Goal: Navigation & Orientation: Find specific page/section

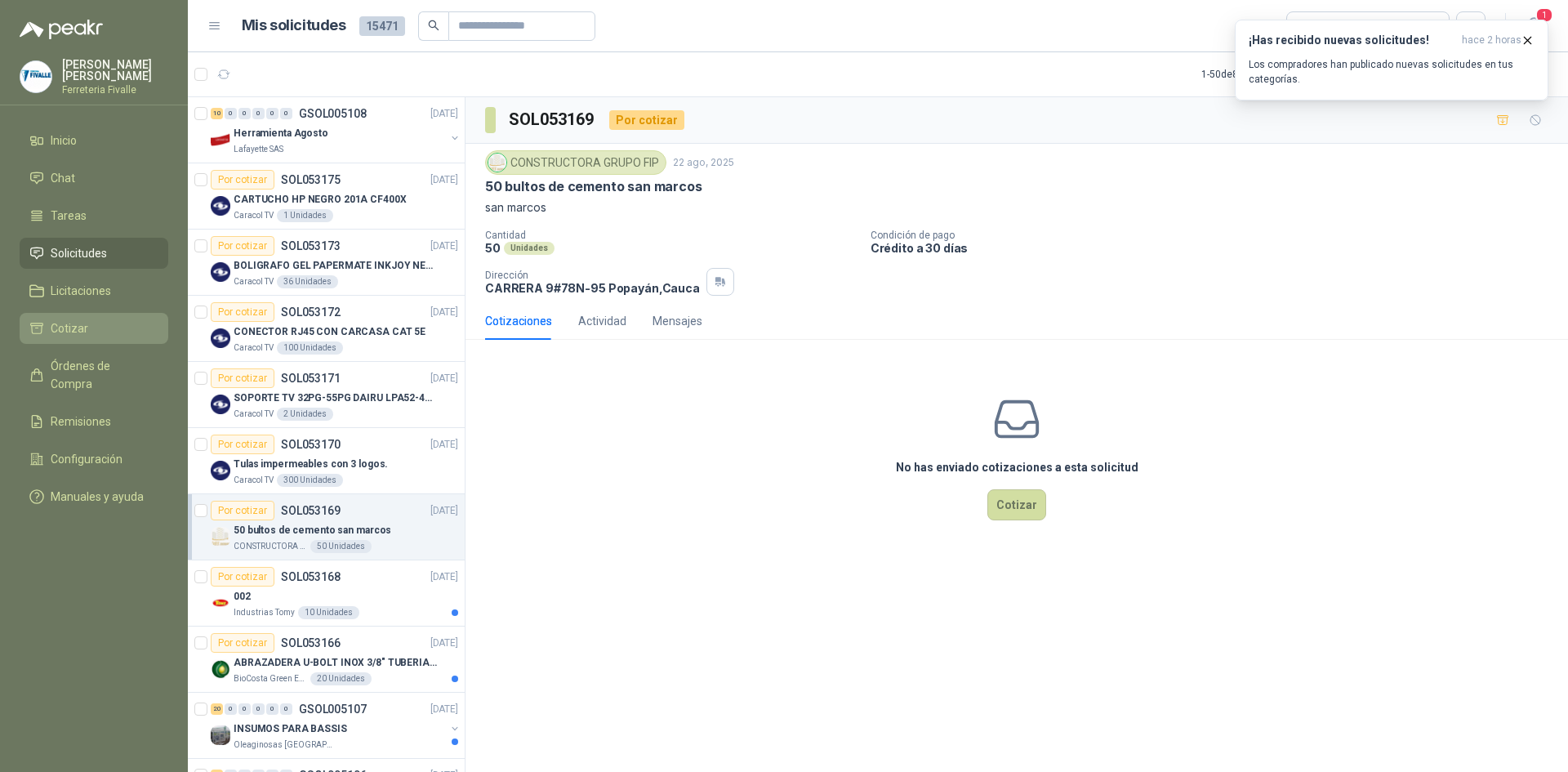
click at [80, 337] on span "Cotizar" at bounding box center [69, 327] width 38 height 18
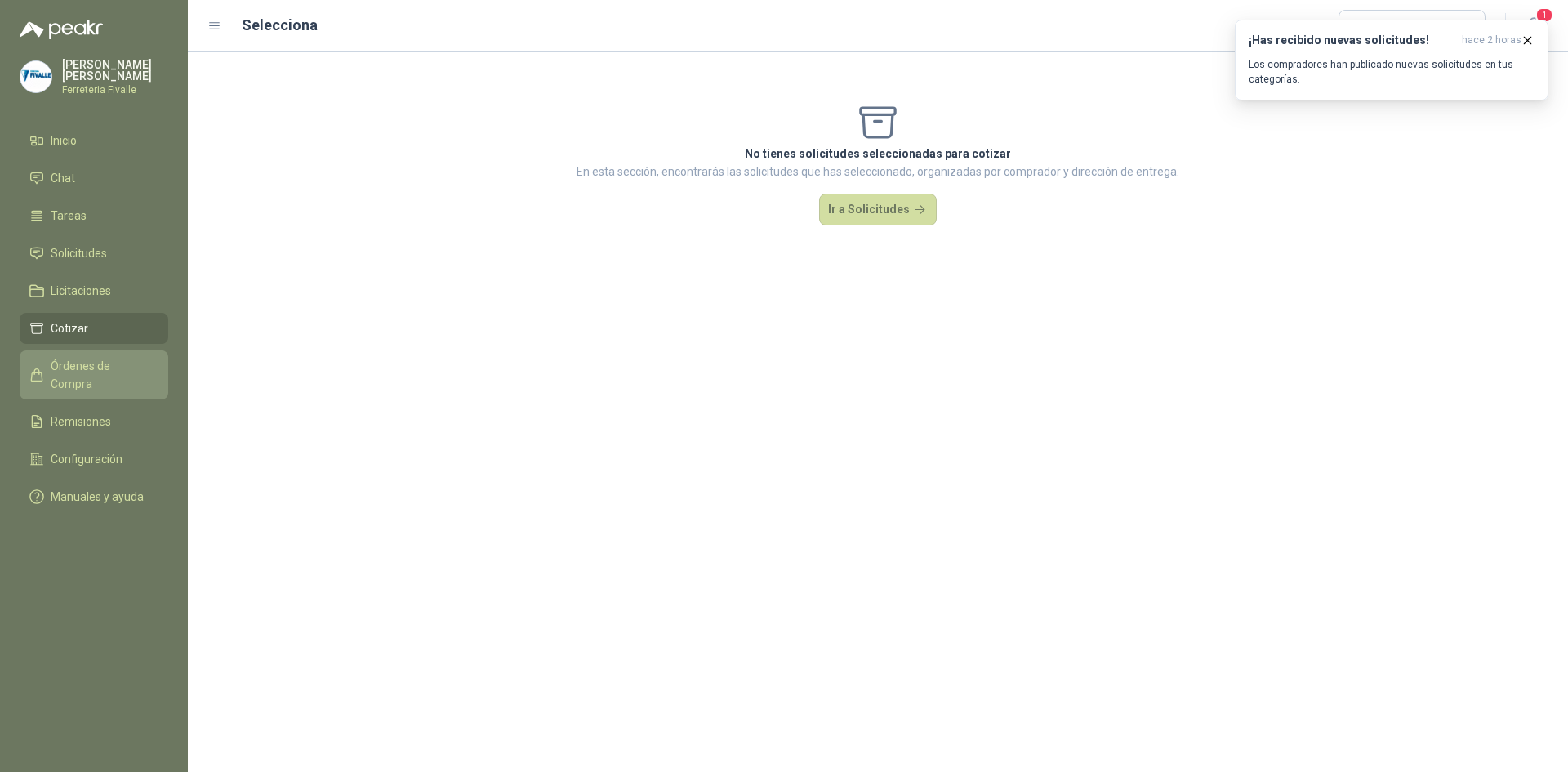
click at [71, 379] on span "Órdenes de Compra" at bounding box center [101, 374] width 102 height 36
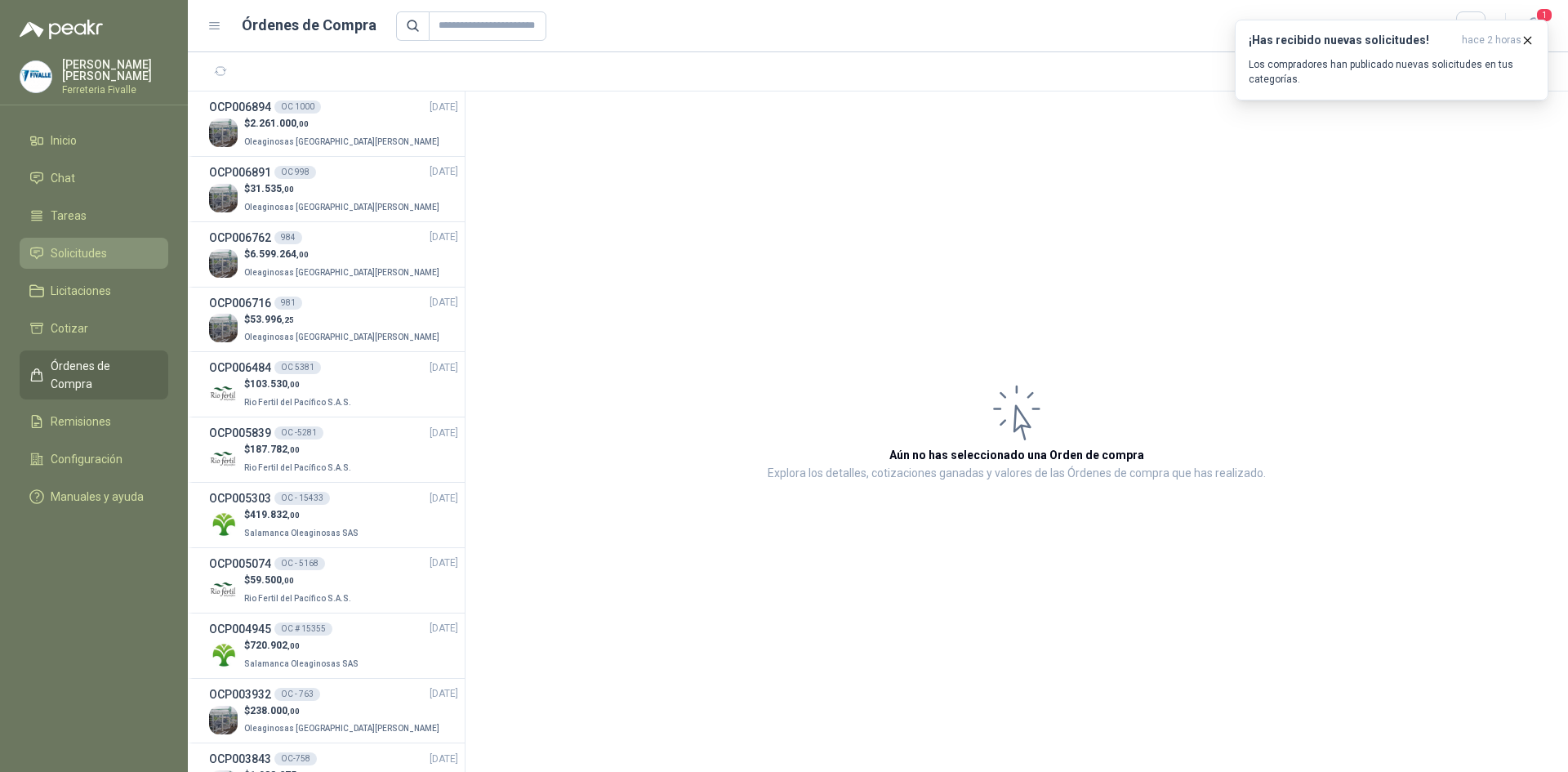
click at [78, 255] on span "Solicitudes" at bounding box center [78, 253] width 56 height 18
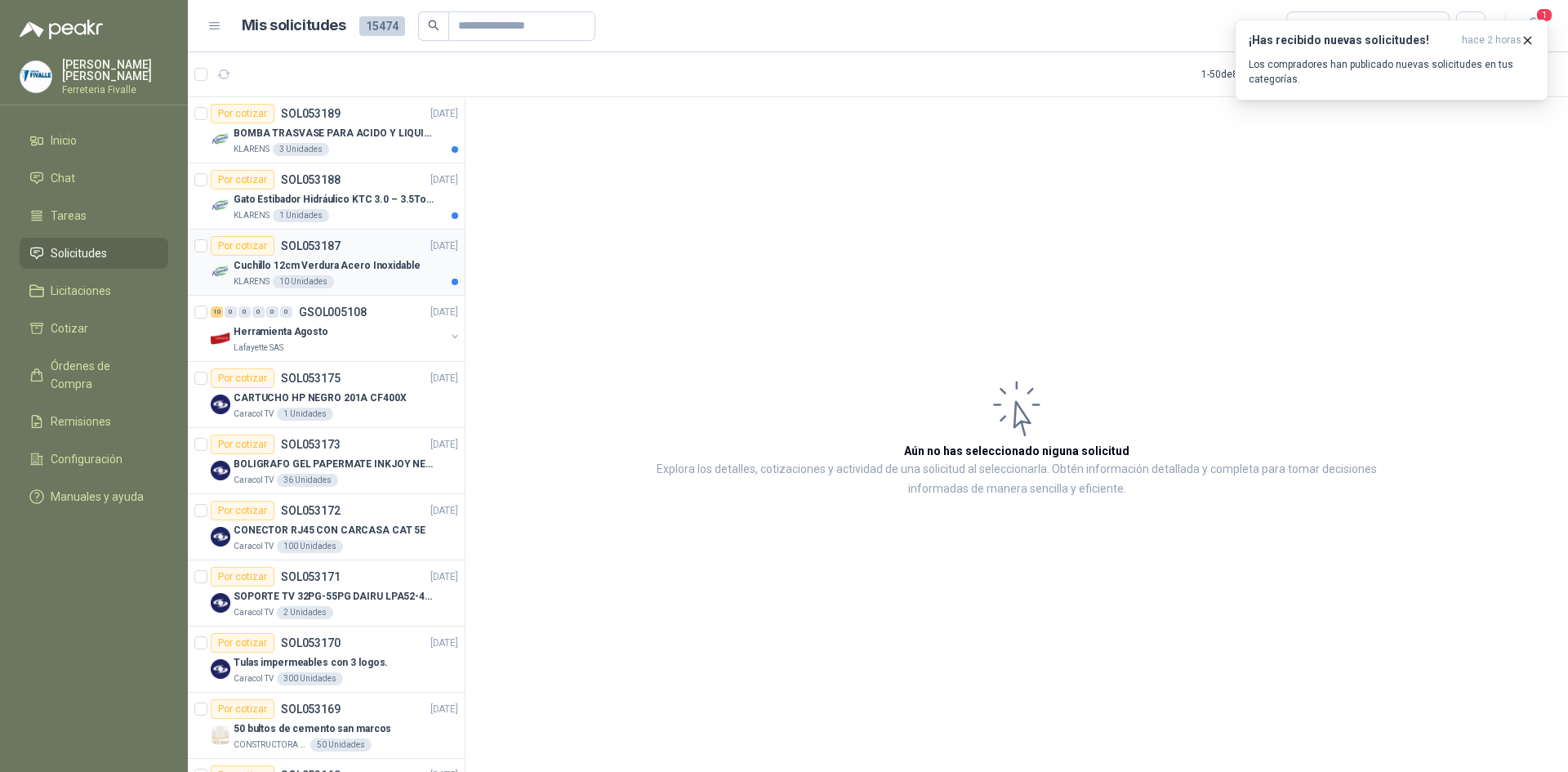
click at [338, 260] on p "Cuchillo 12cm Verdura Acero Inoxidable" at bounding box center [327, 266] width 186 height 16
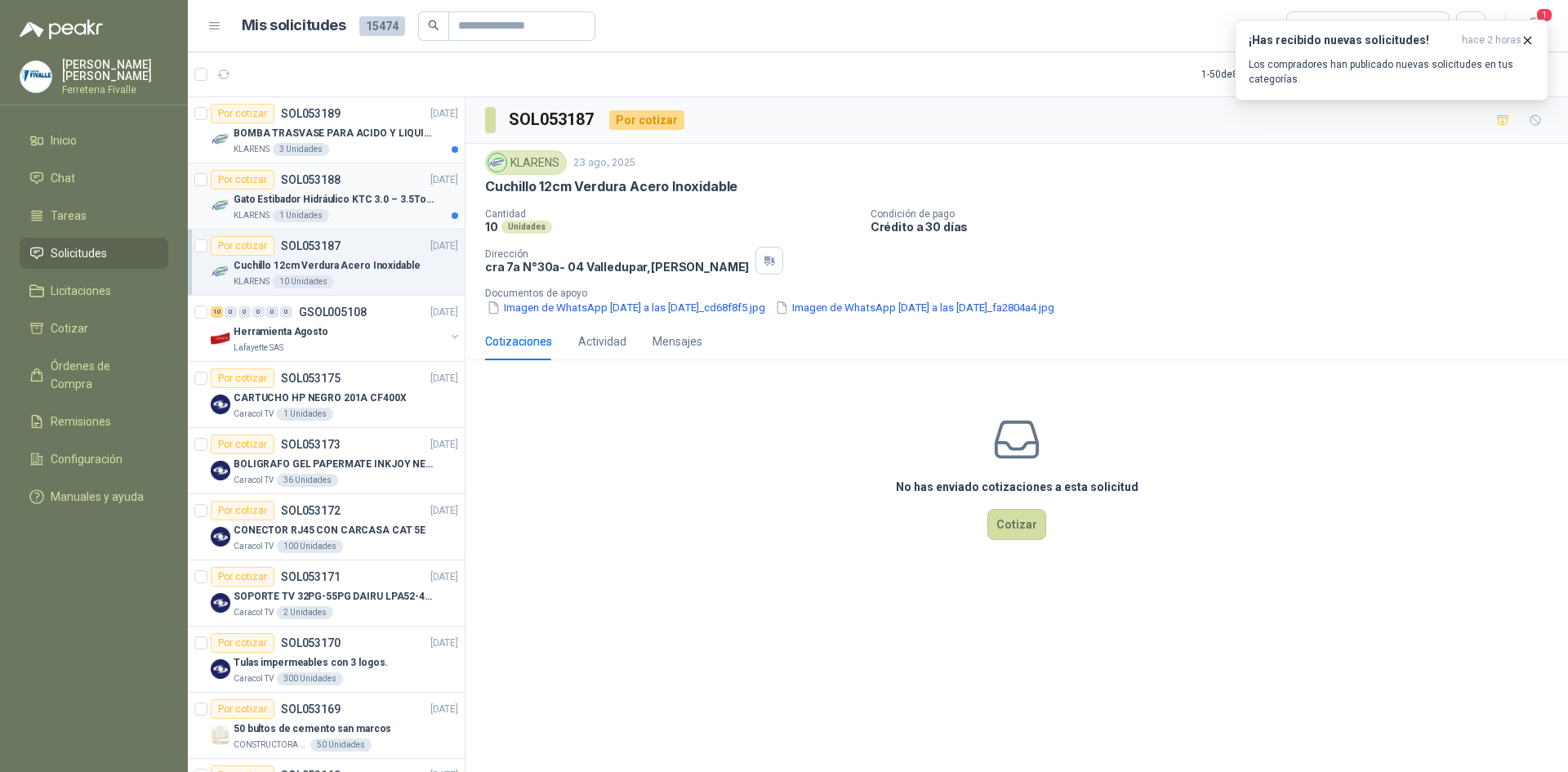
click at [342, 182] on div "Por cotizar SOL053188 [DATE]" at bounding box center [334, 179] width 247 height 19
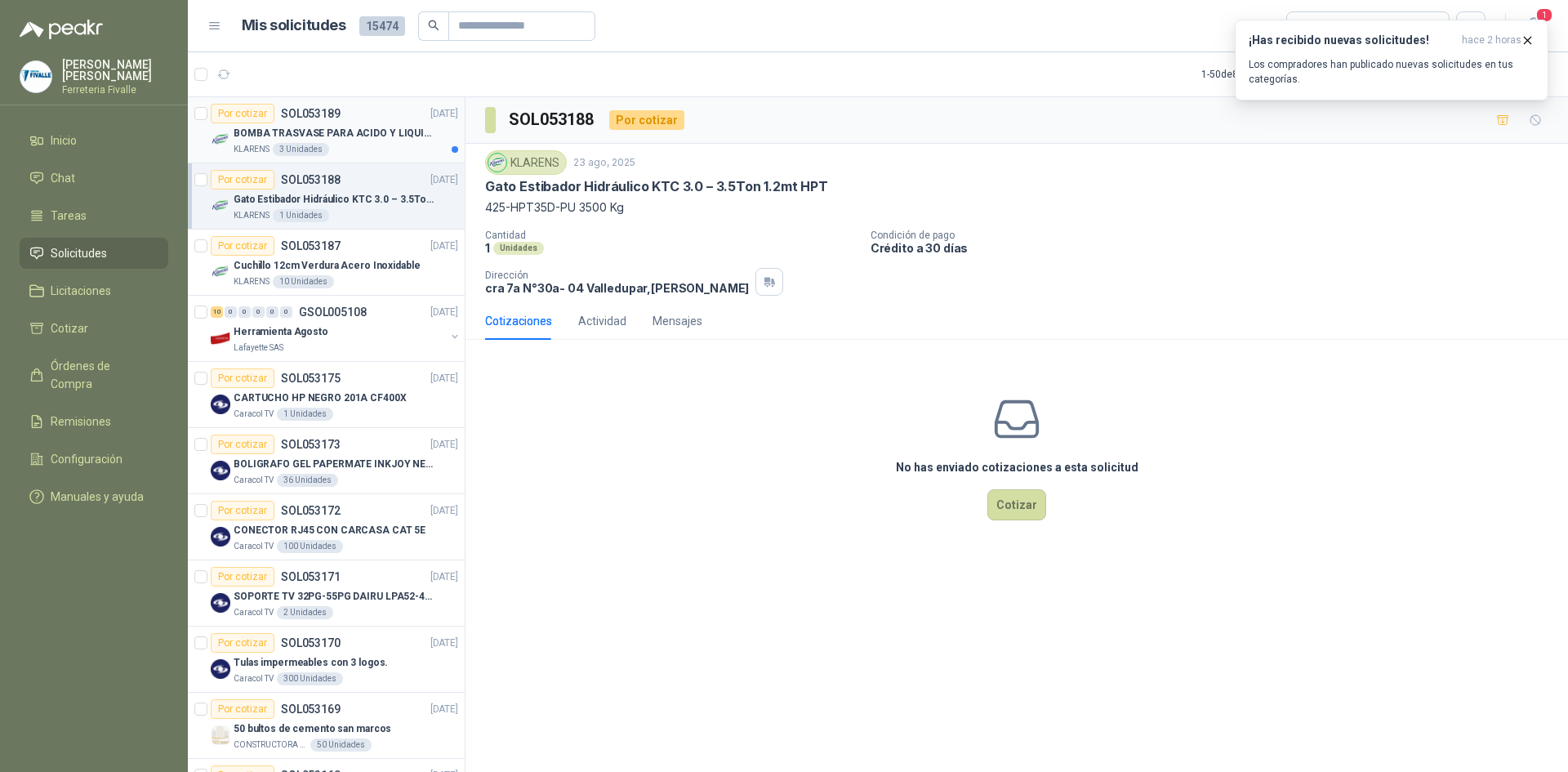
click at [359, 133] on p "BOMBA TRASVASE PARA ACIDO Y LIQUIDOS CORROSIVO" at bounding box center [335, 133] width 203 height 16
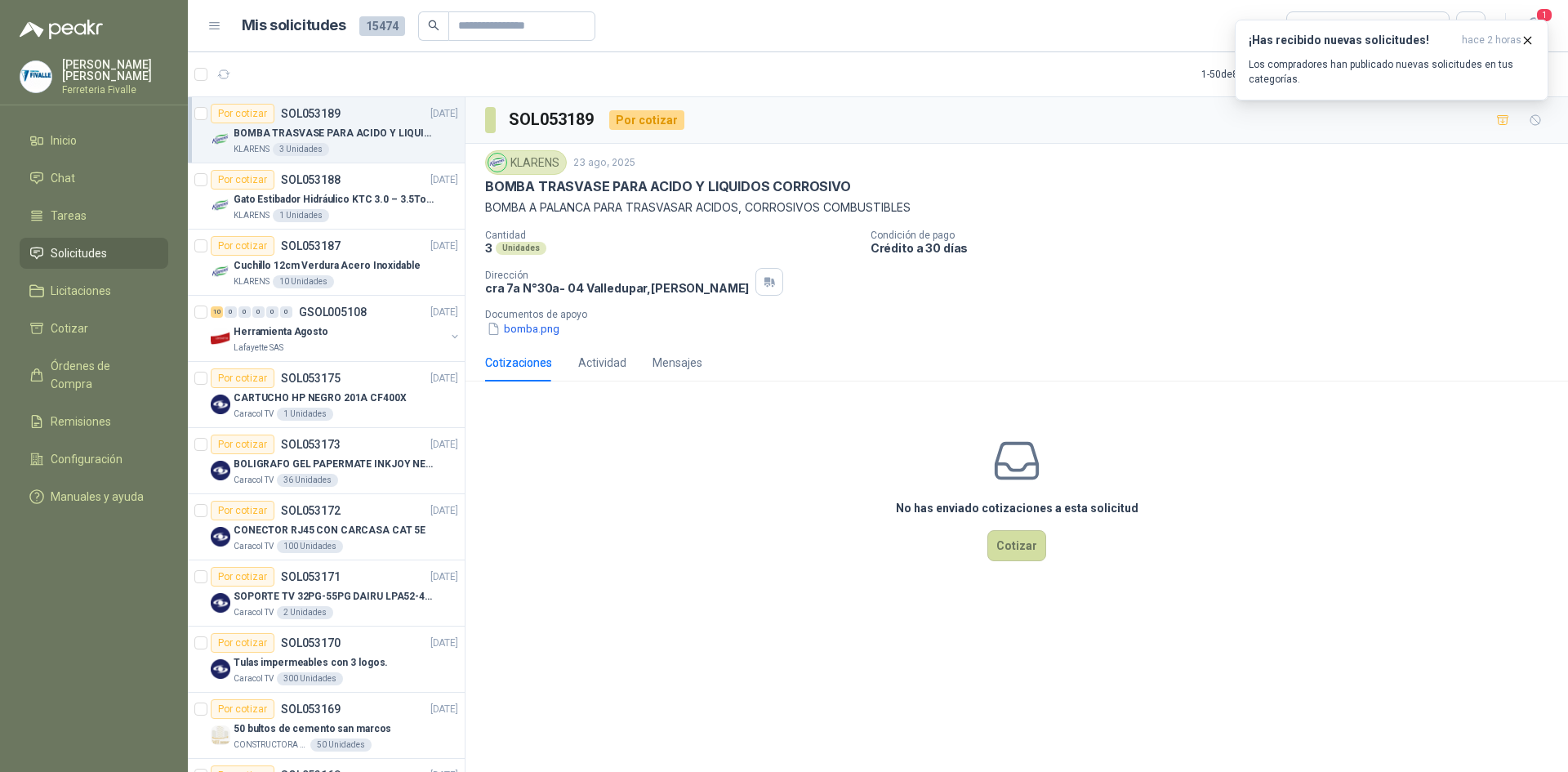
click at [33, 85] on img at bounding box center [36, 77] width 31 height 31
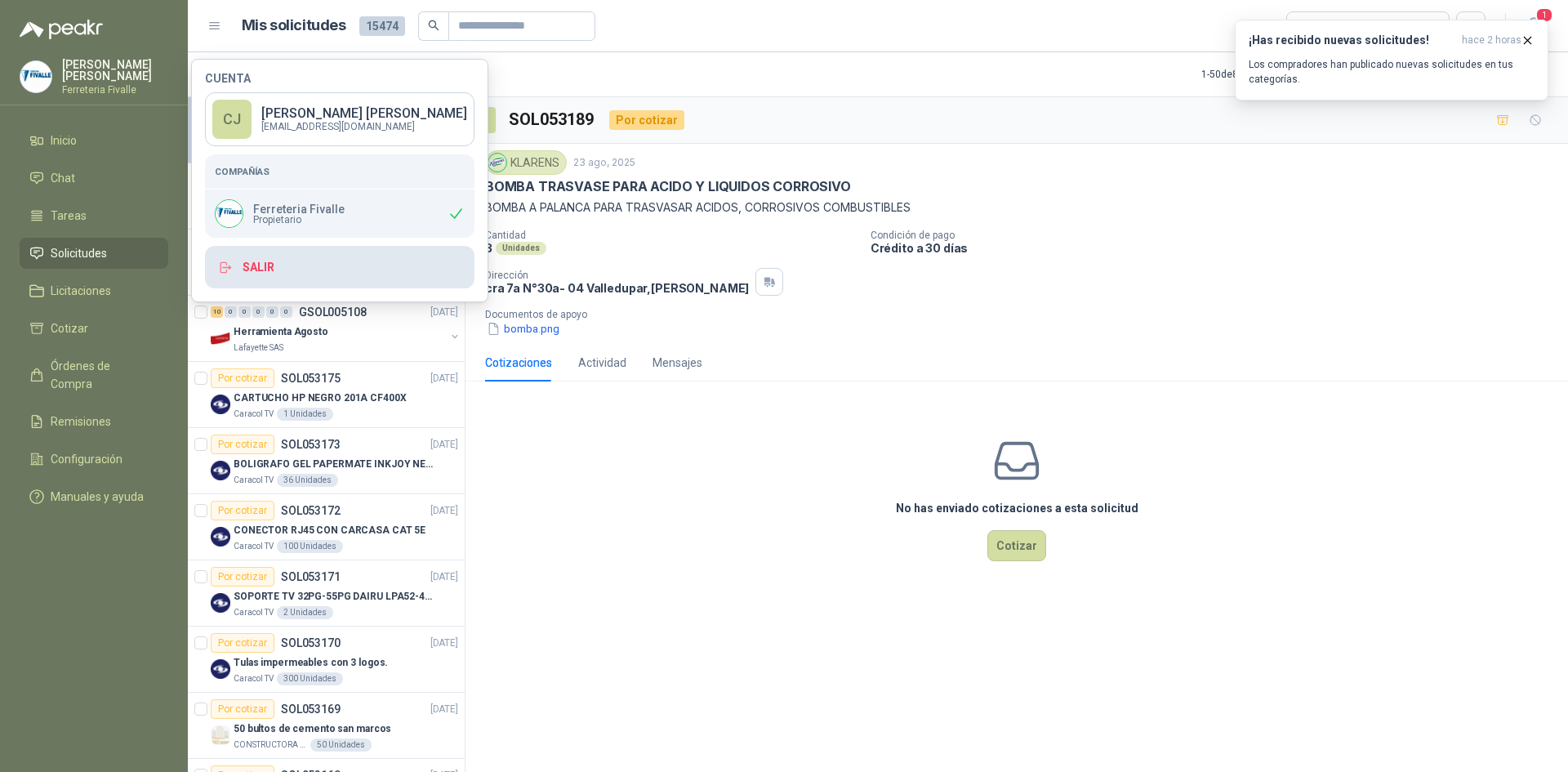
click at [271, 271] on button "Salir" at bounding box center [339, 267] width 269 height 42
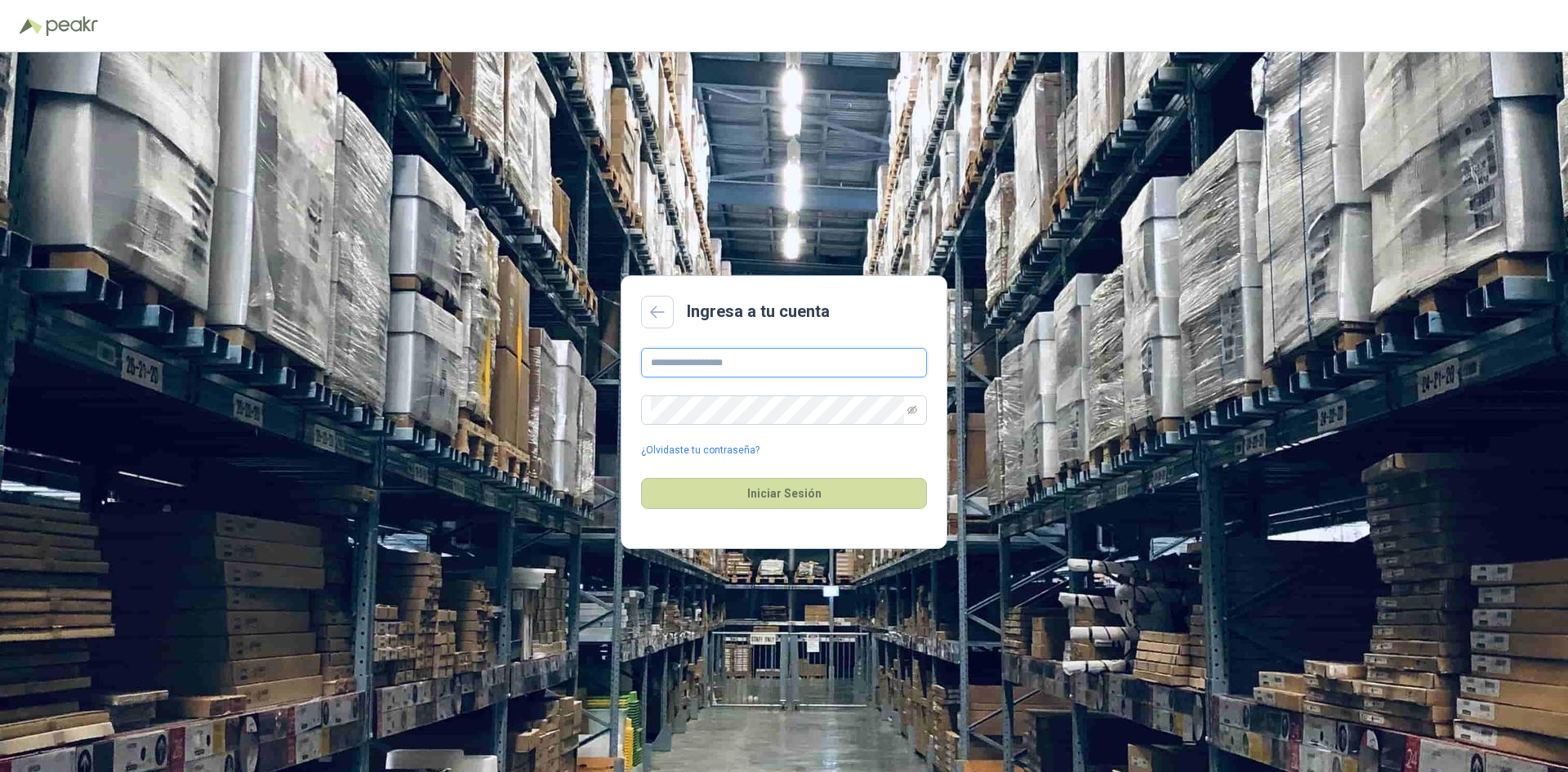
type input "**********"
